Goal: Transaction & Acquisition: Purchase product/service

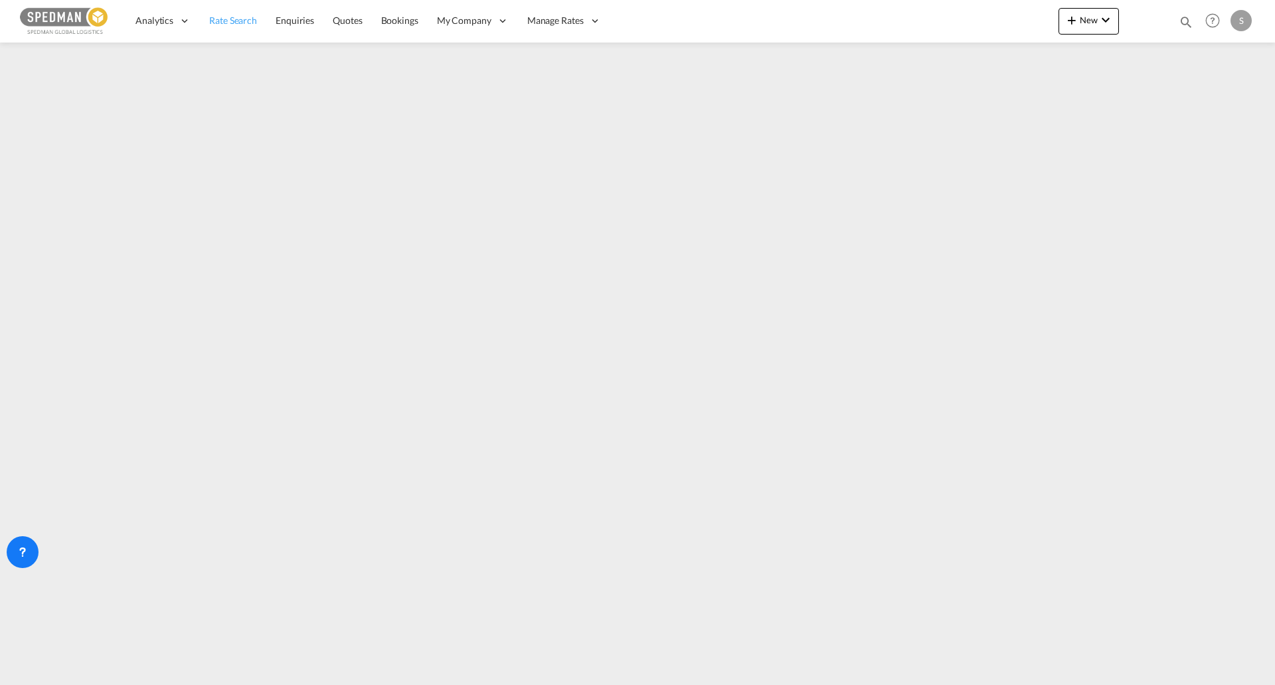
click at [243, 21] on span "Rate Search" at bounding box center [233, 20] width 48 height 11
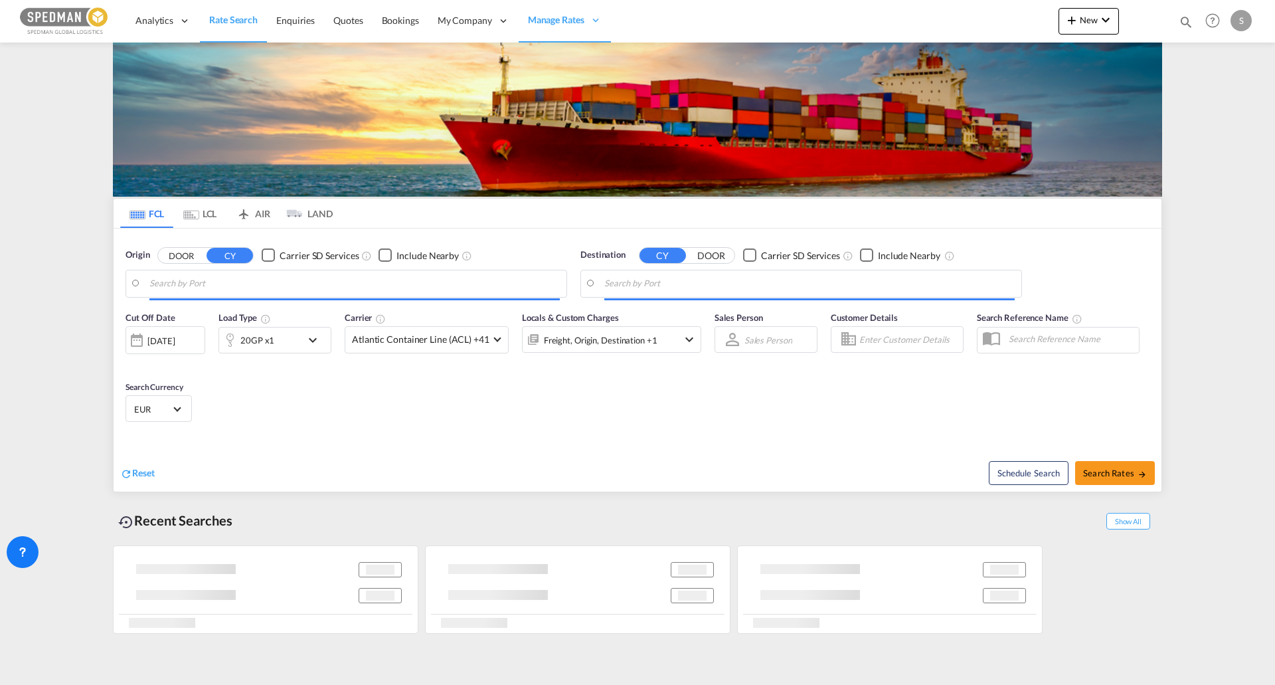
type input "[GEOGRAPHIC_DATA], [GEOGRAPHIC_DATA]"
click at [269, 290] on input "[GEOGRAPHIC_DATA], [GEOGRAPHIC_DATA]" at bounding box center [354, 284] width 410 height 20
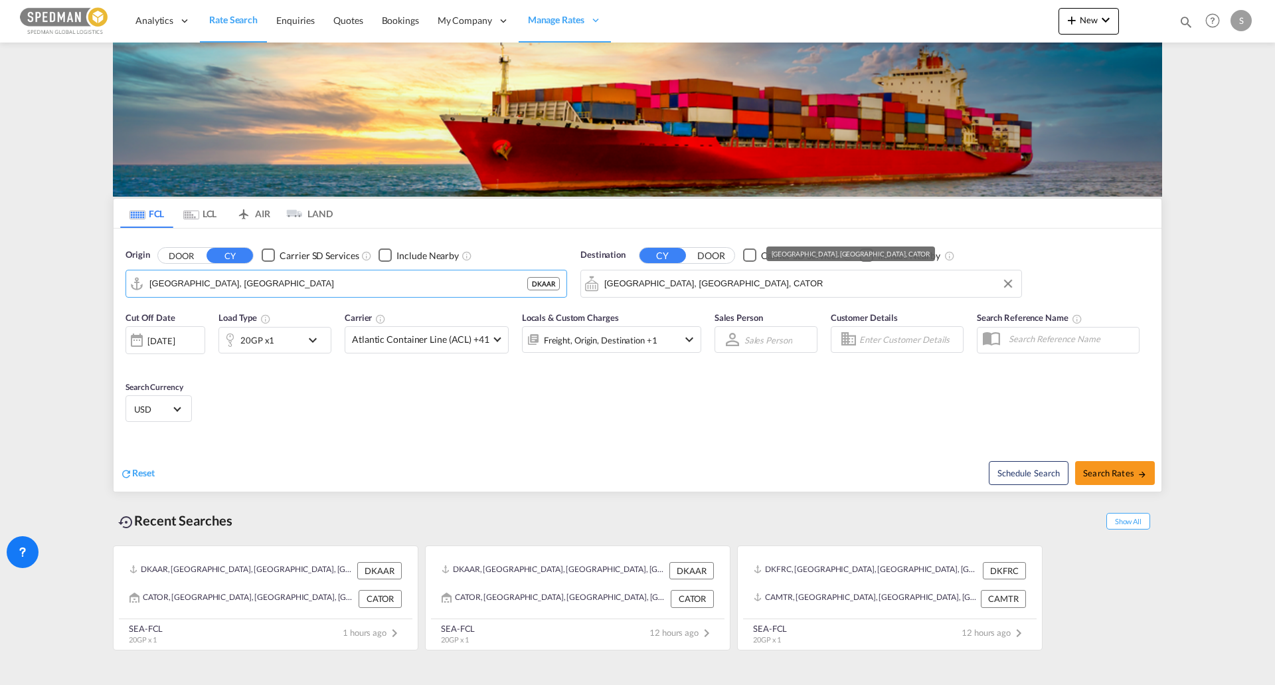
click at [659, 290] on input "[GEOGRAPHIC_DATA], [GEOGRAPHIC_DATA], CATOR" at bounding box center [809, 284] width 410 height 20
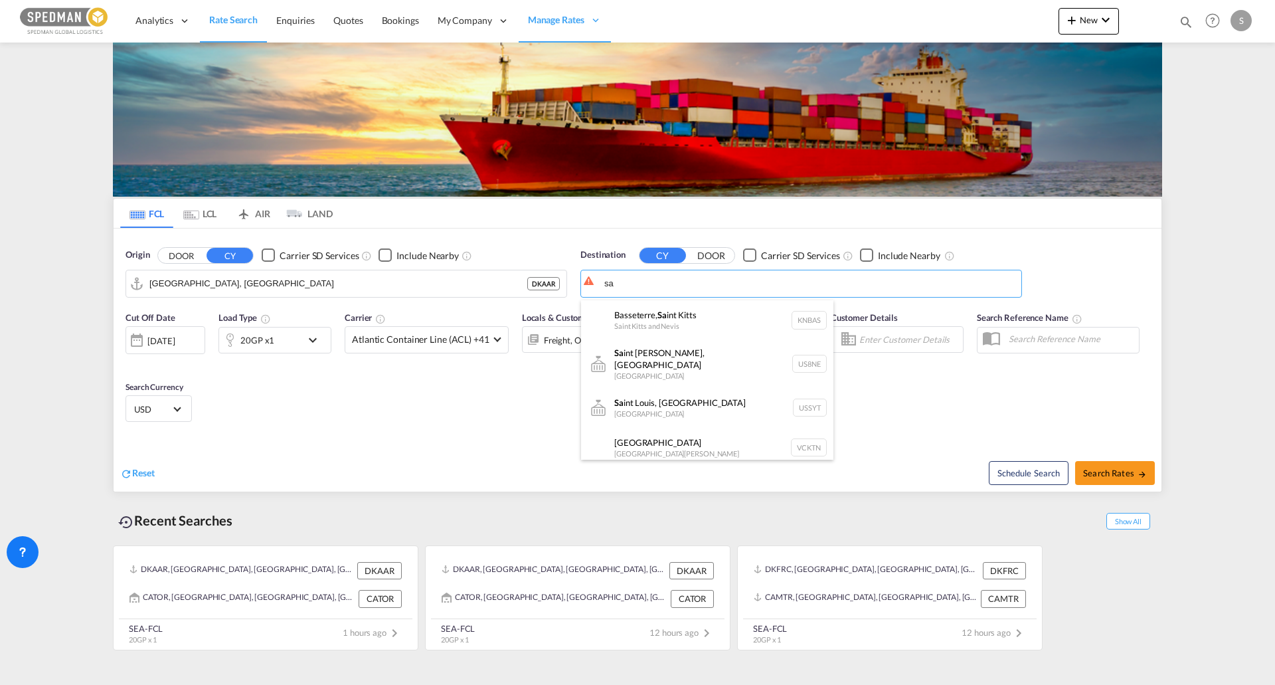
type input "s"
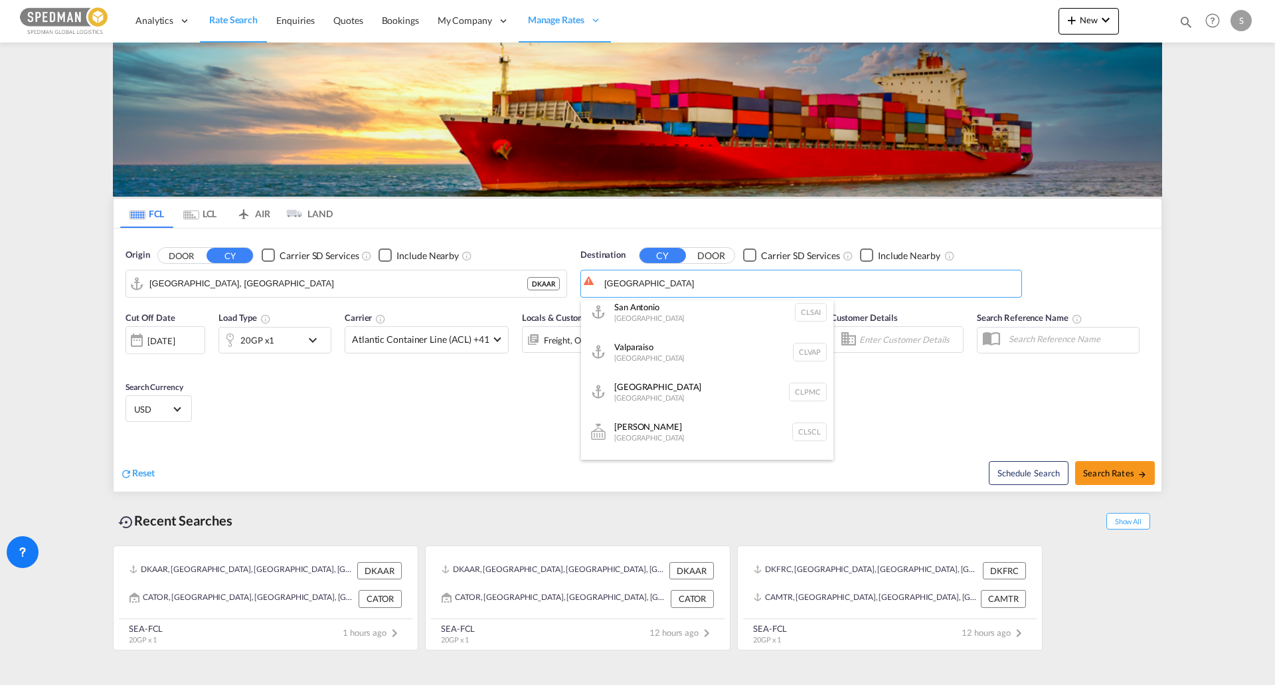
scroll to position [131, 0]
click at [727, 357] on div "Valparaiso [GEOGRAPHIC_DATA] CLVAP" at bounding box center [707, 348] width 252 height 40
type input "Valparaiso, CLVAP"
click at [313, 344] on md-icon "icon-chevron-down" at bounding box center [316, 340] width 23 height 16
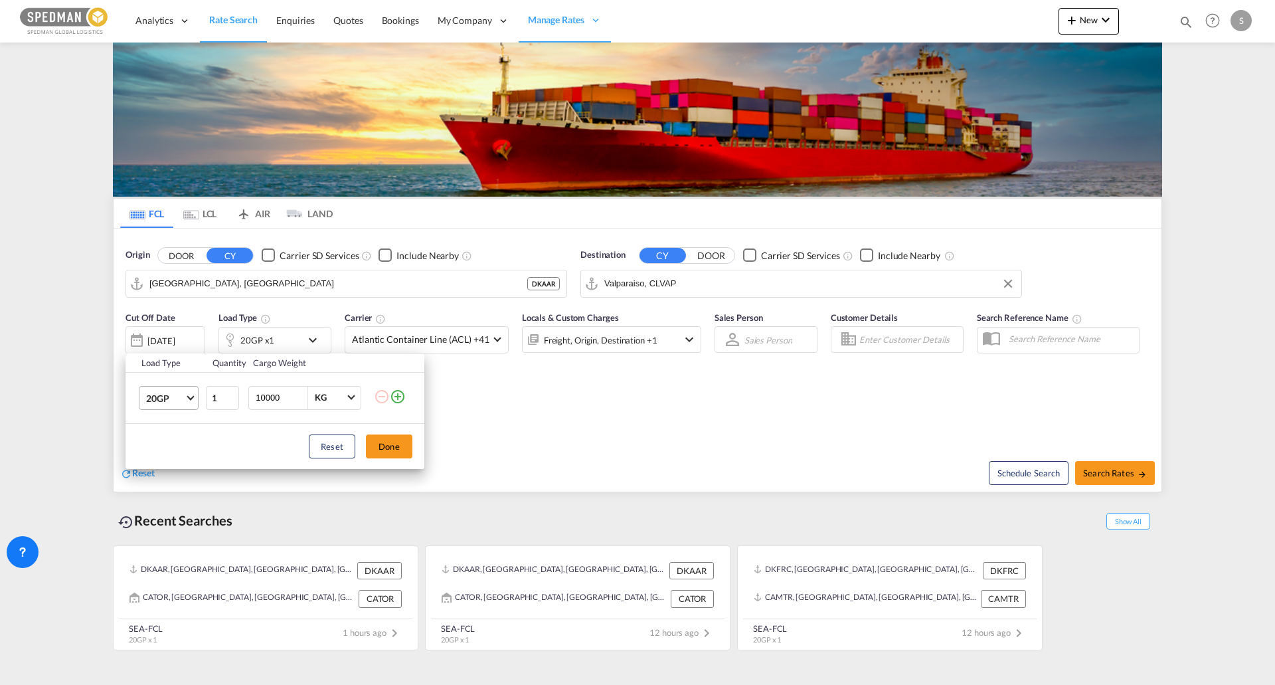
click at [170, 396] on span "20GP" at bounding box center [165, 398] width 39 height 13
drag, startPoint x: 186, startPoint y: 462, endPoint x: 198, endPoint y: 463, distance: 12.0
click at [185, 463] on md-option "40HC" at bounding box center [180, 462] width 90 height 32
click at [381, 444] on button "Done" at bounding box center [389, 446] width 46 height 24
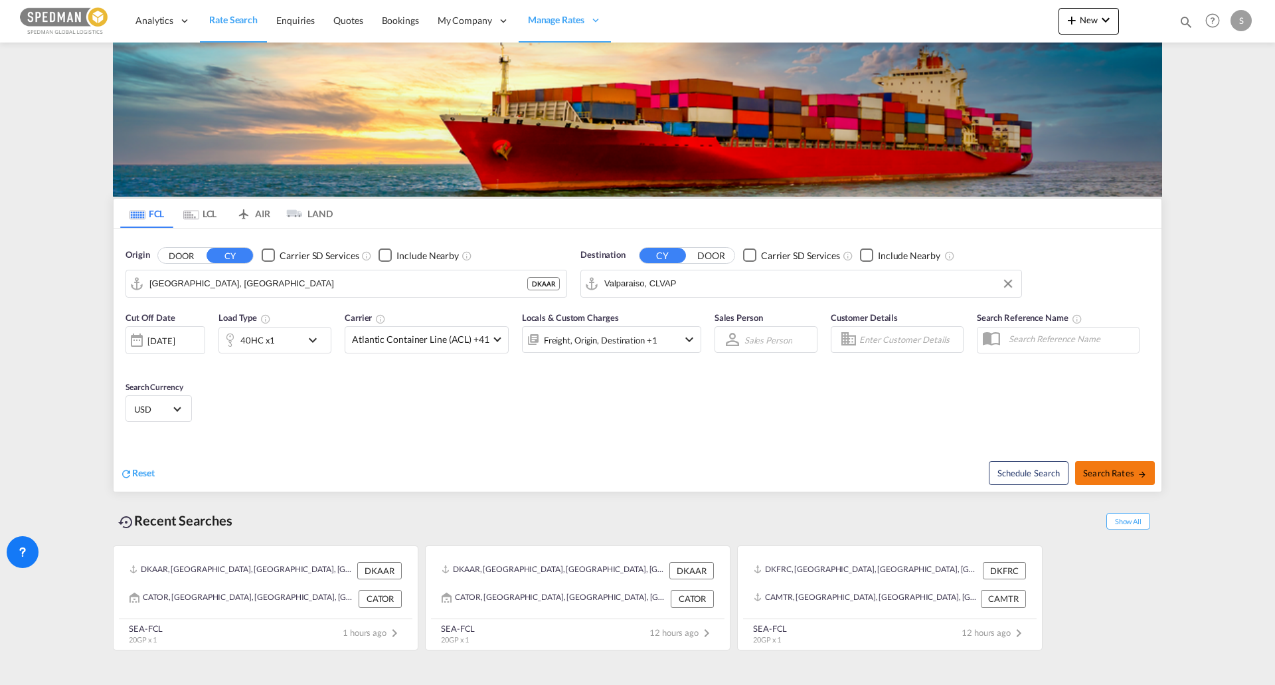
click at [1117, 474] on span "Search Rates" at bounding box center [1115, 472] width 64 height 11
type input "DKAAR to CLVAP / [DATE]"
